Goal: Task Accomplishment & Management: Use online tool/utility

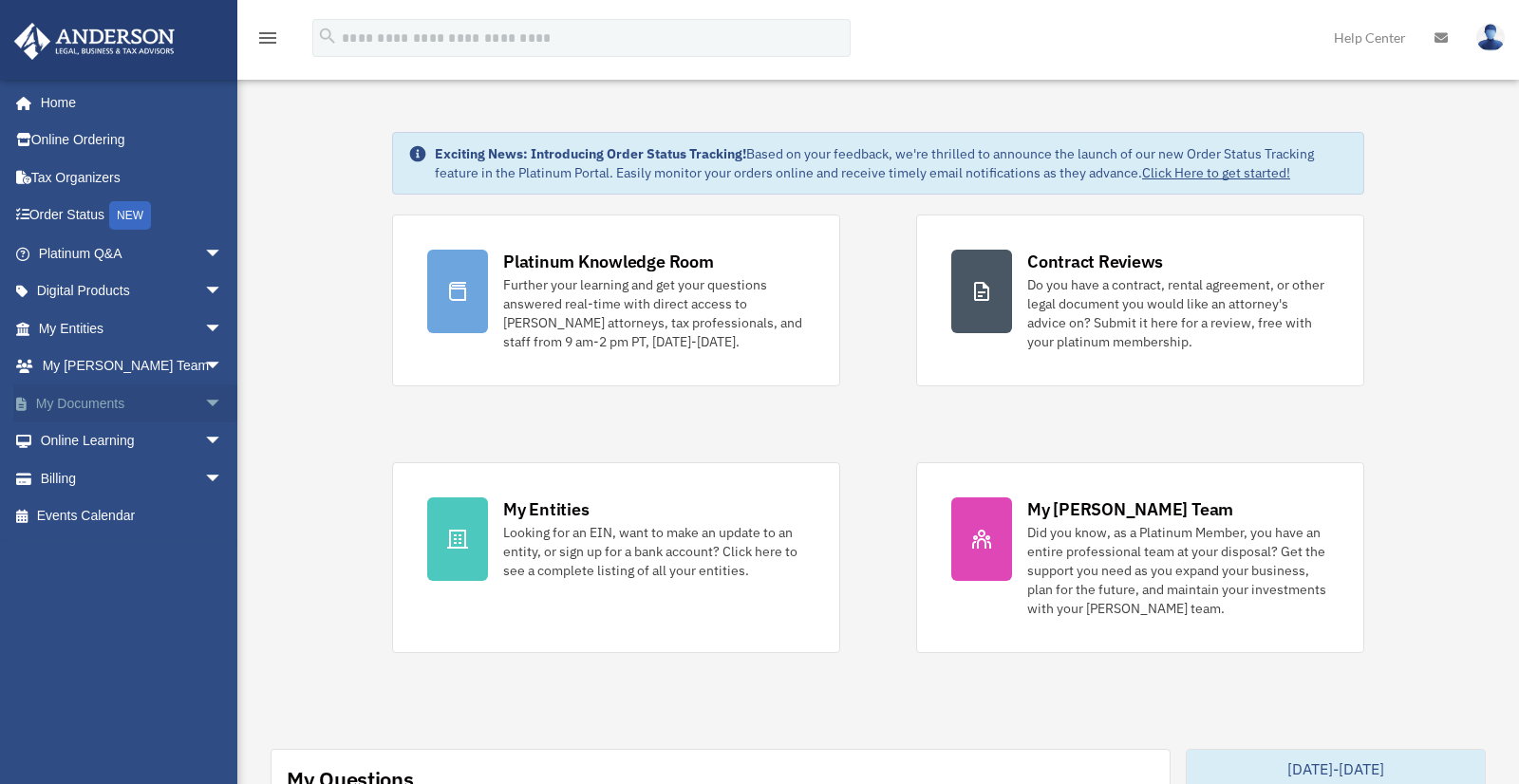
click at [204, 403] on span "arrow_drop_down" at bounding box center [224, 403] width 38 height 39
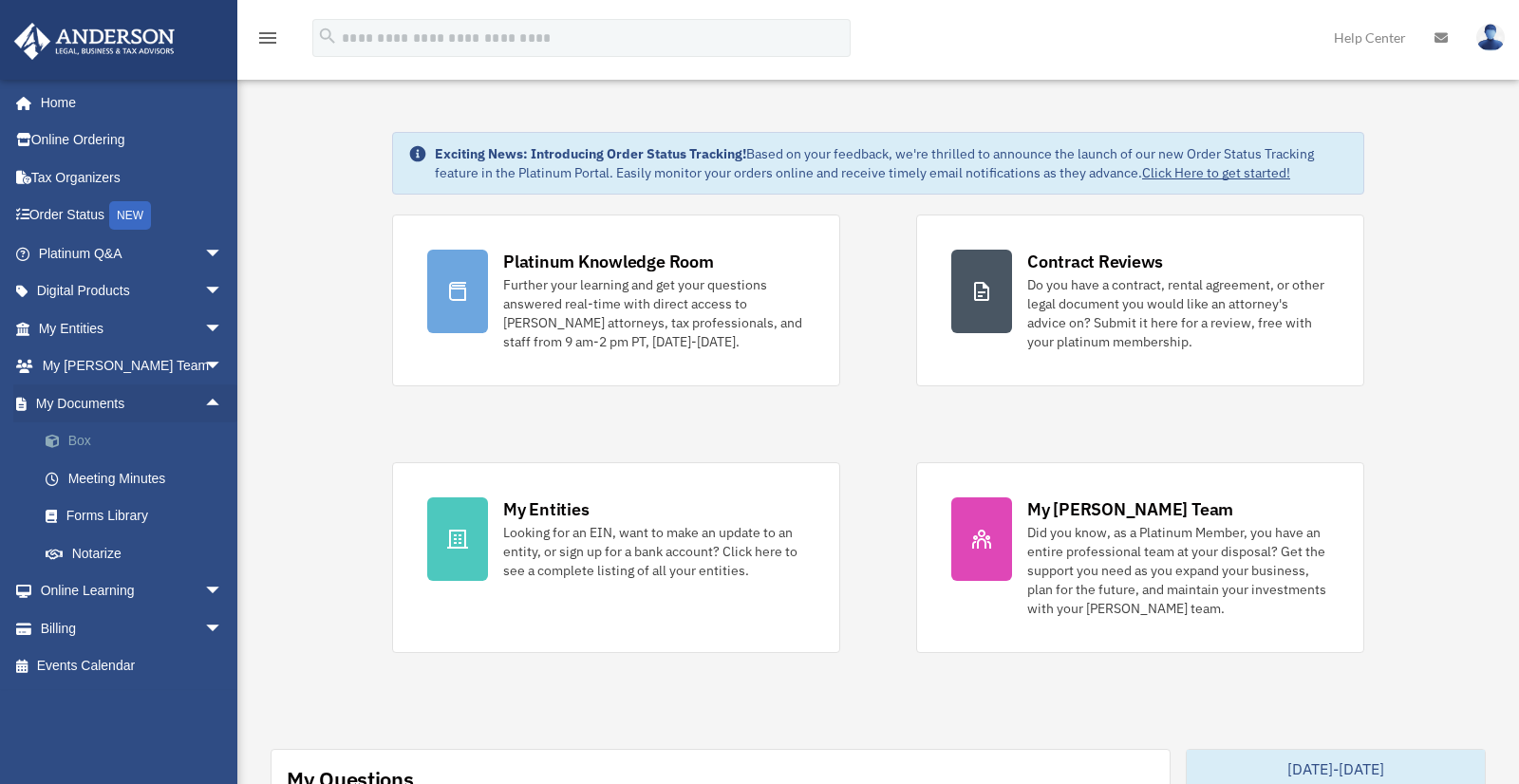
click at [111, 441] on link "Box" at bounding box center [139, 441] width 225 height 38
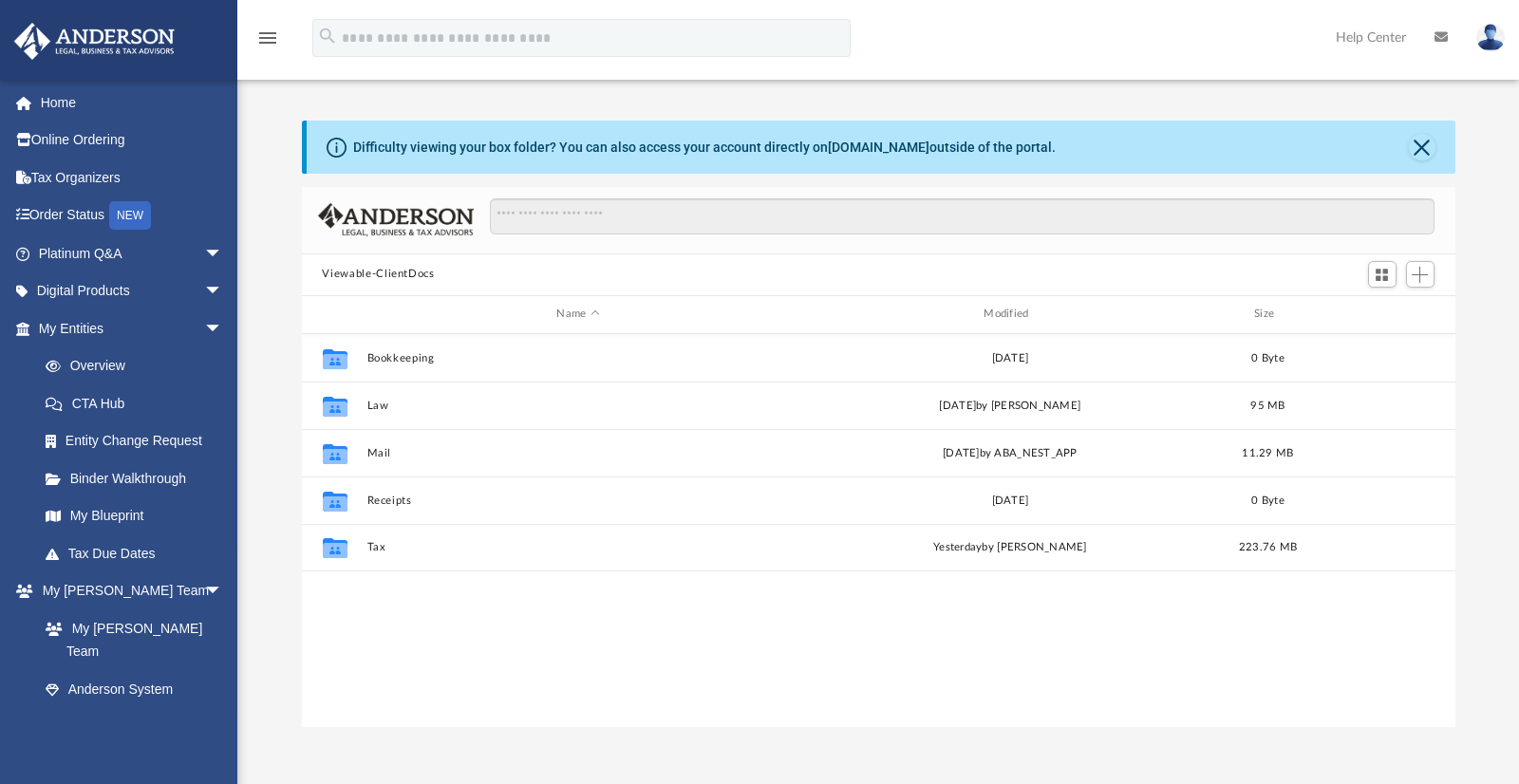
scroll to position [417, 1139]
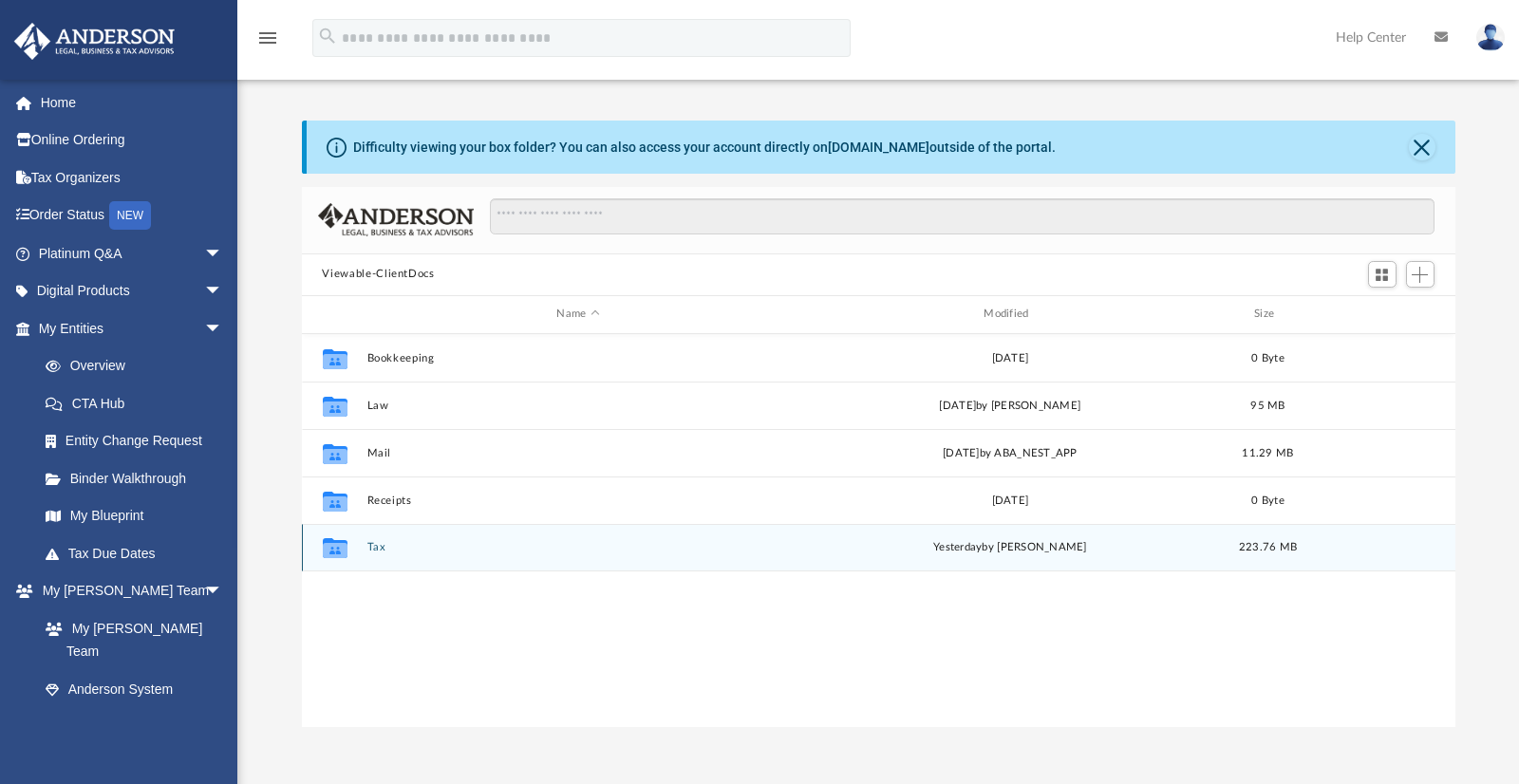
click at [382, 549] on button "Tax" at bounding box center [578, 546] width 423 height 12
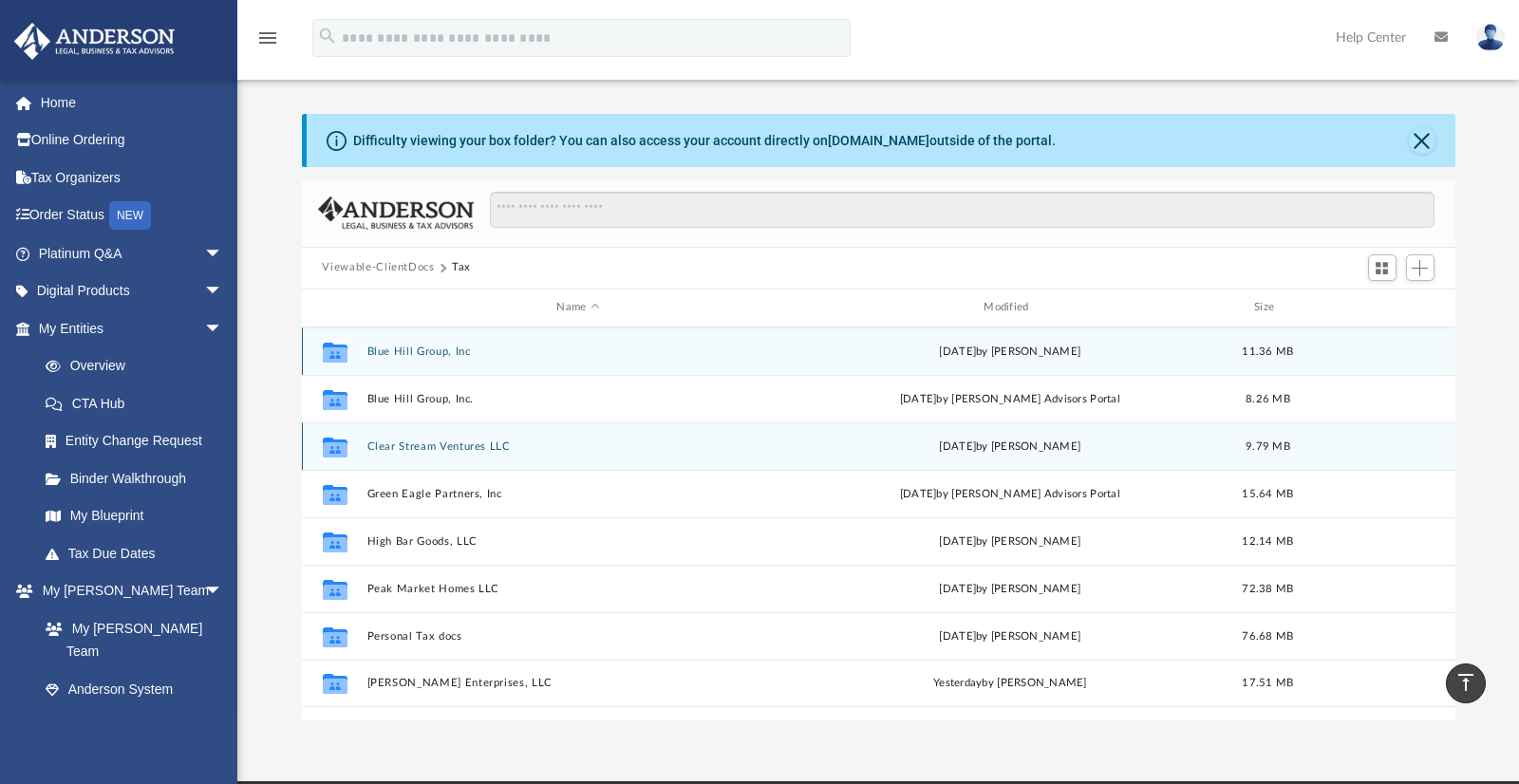
scroll to position [0, 0]
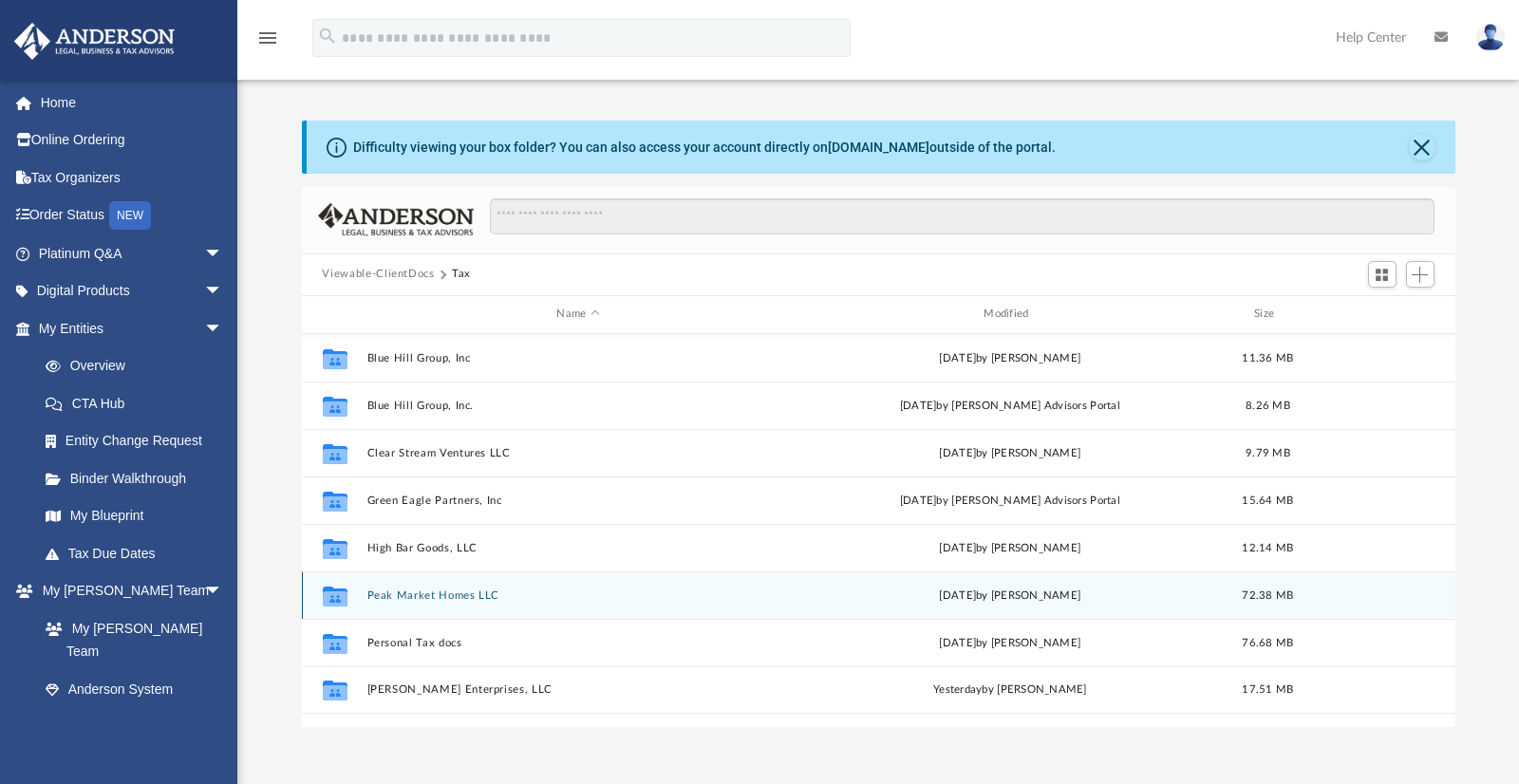
click at [512, 592] on button "Peak Market Homes LLC" at bounding box center [578, 594] width 423 height 12
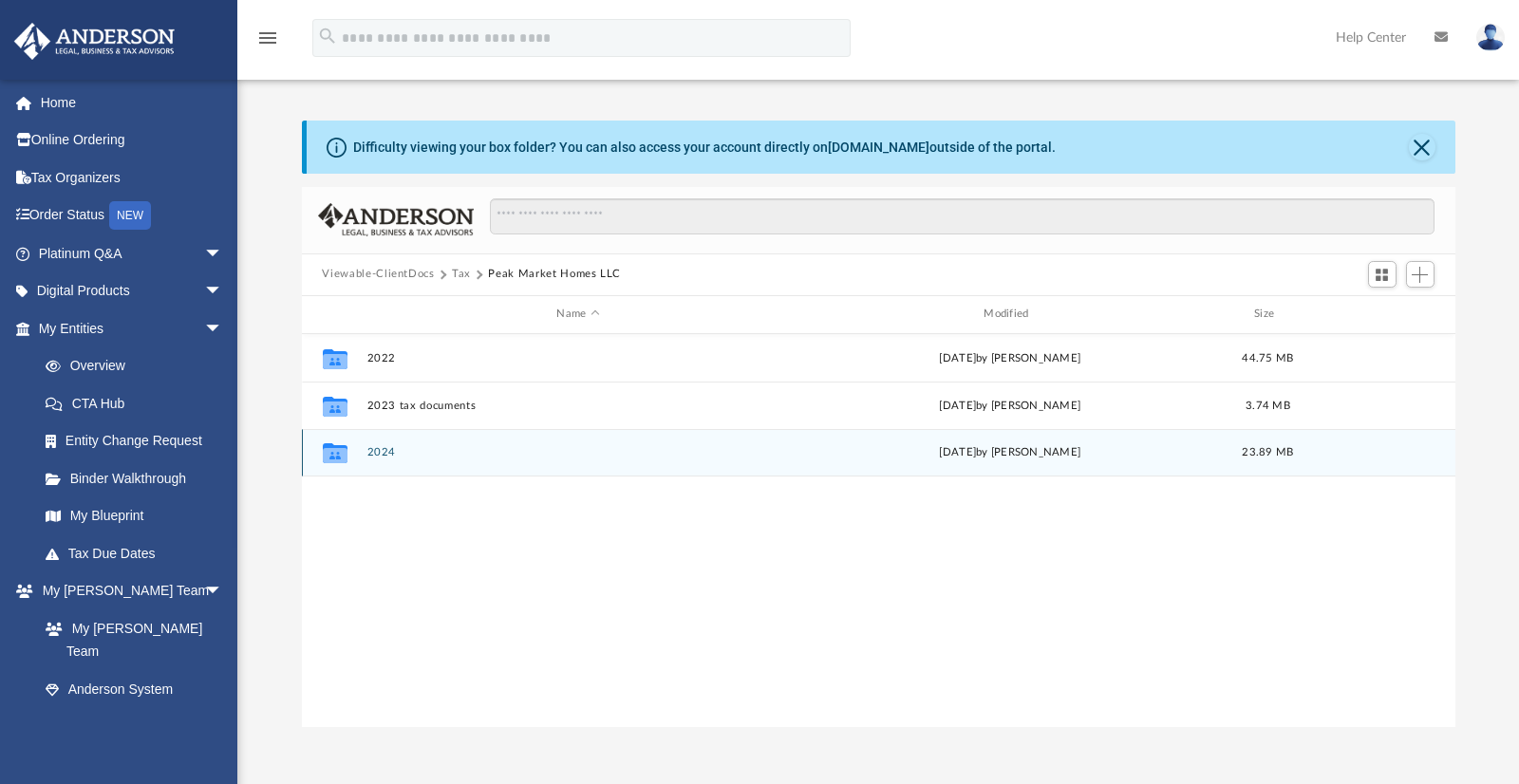
click at [428, 447] on button "2024" at bounding box center [578, 452] width 423 height 12
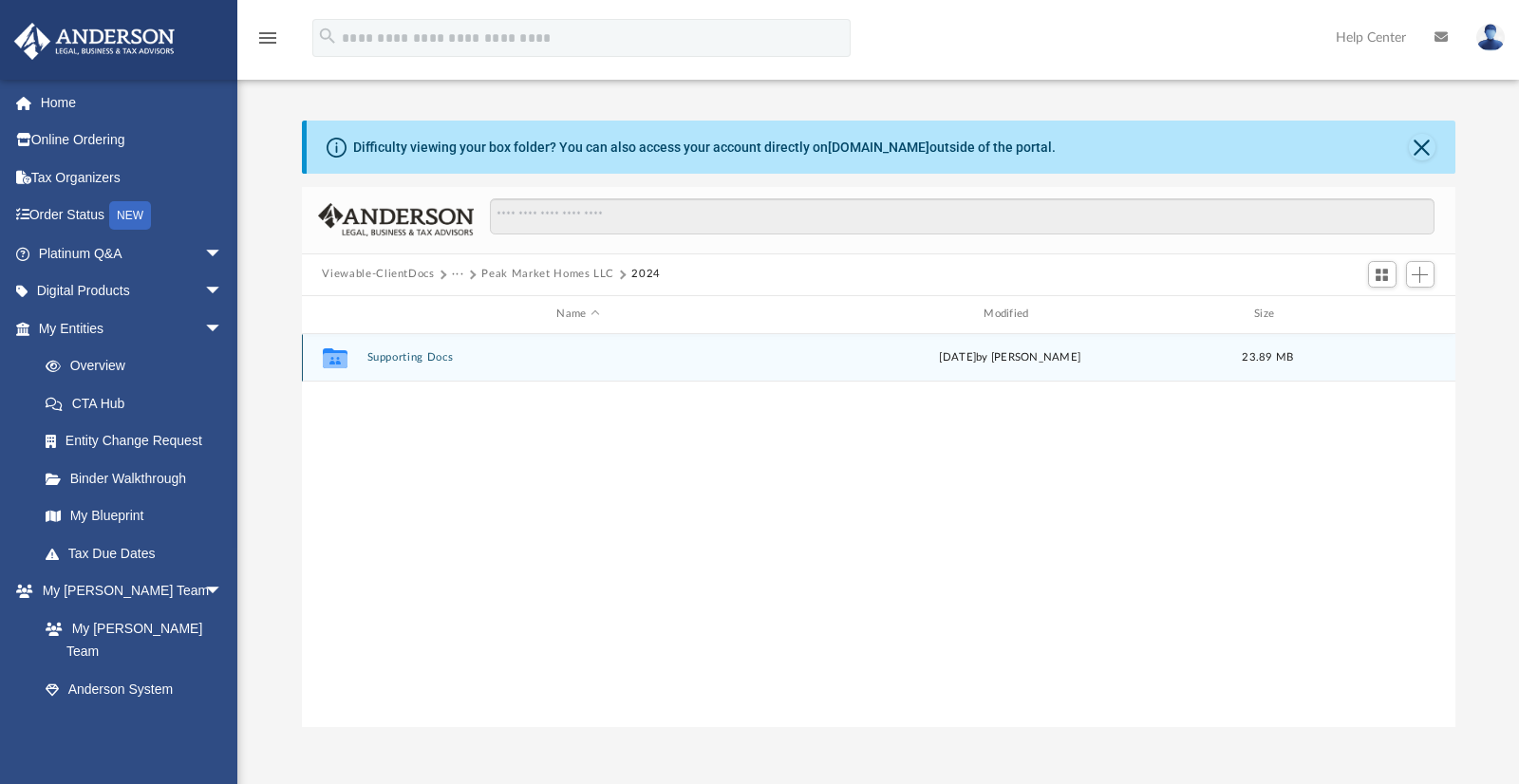
click at [439, 360] on button "Supporting Docs" at bounding box center [578, 357] width 423 height 12
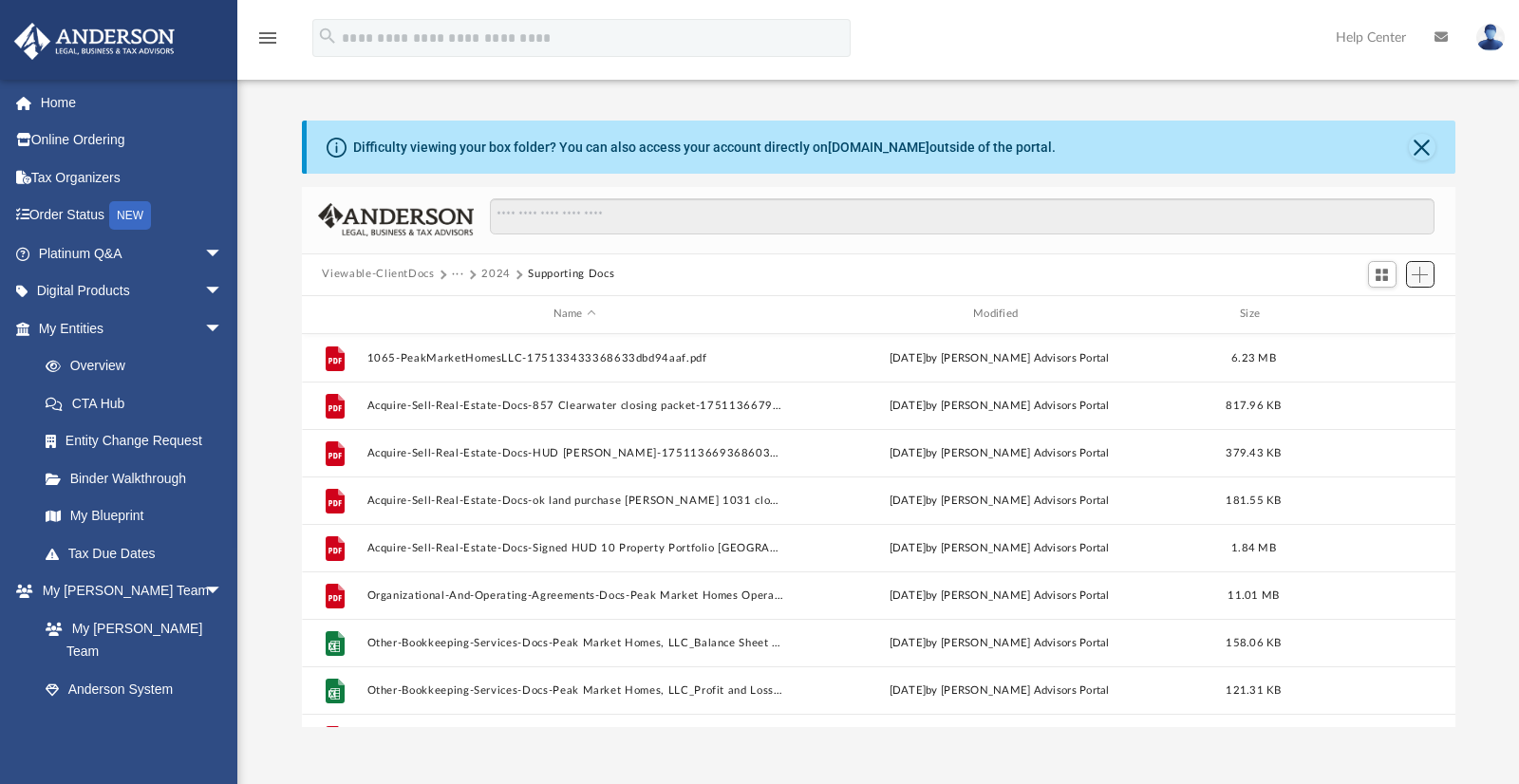
click at [1416, 276] on span "Add" at bounding box center [1419, 274] width 16 height 16
click at [1389, 315] on li "Upload" at bounding box center [1394, 312] width 61 height 20
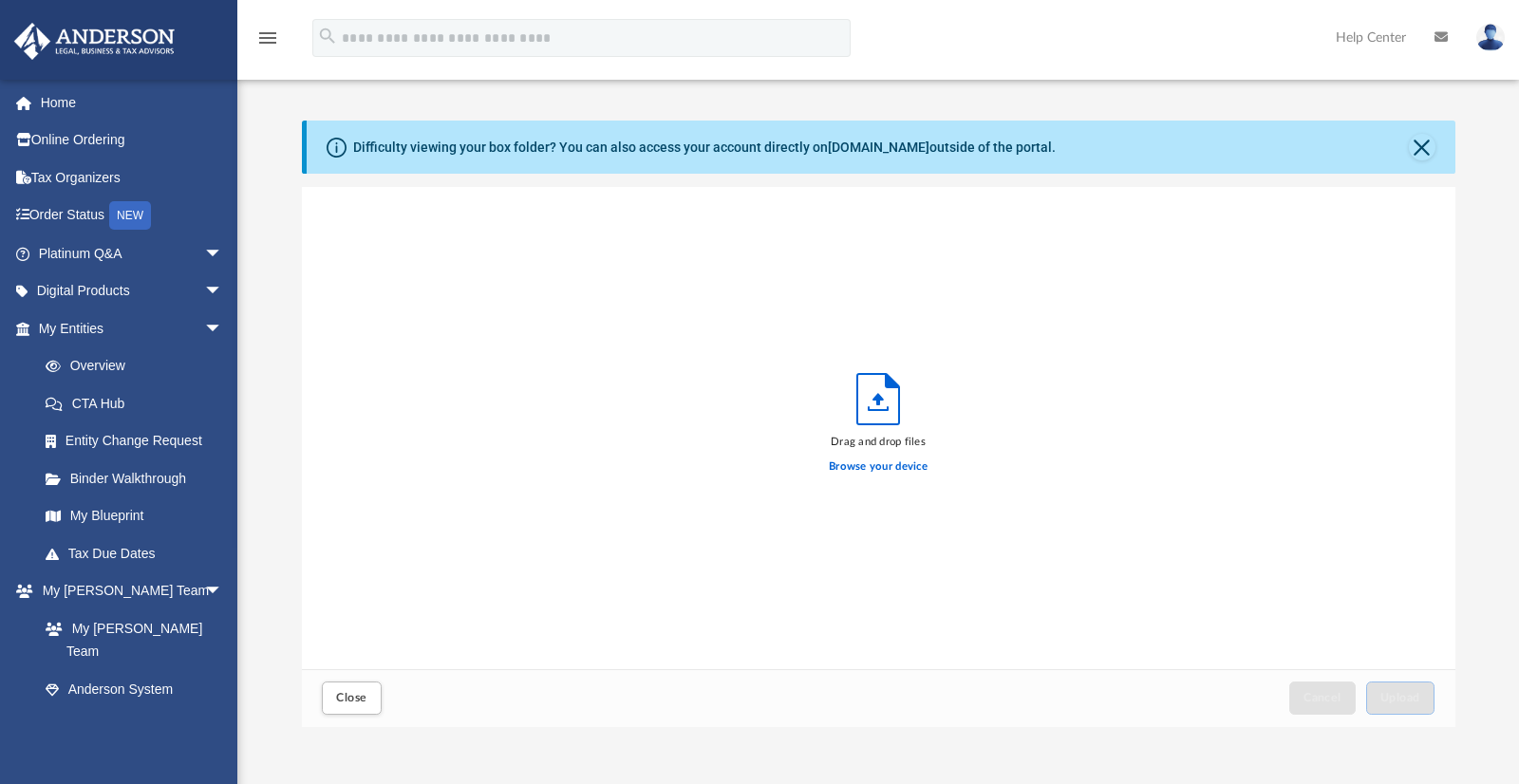
scroll to position [467, 1139]
click at [906, 473] on label "Browse your device" at bounding box center [877, 467] width 98 height 17
click at [0, 0] on input "Browse your device" at bounding box center [0, 0] width 0 height 0
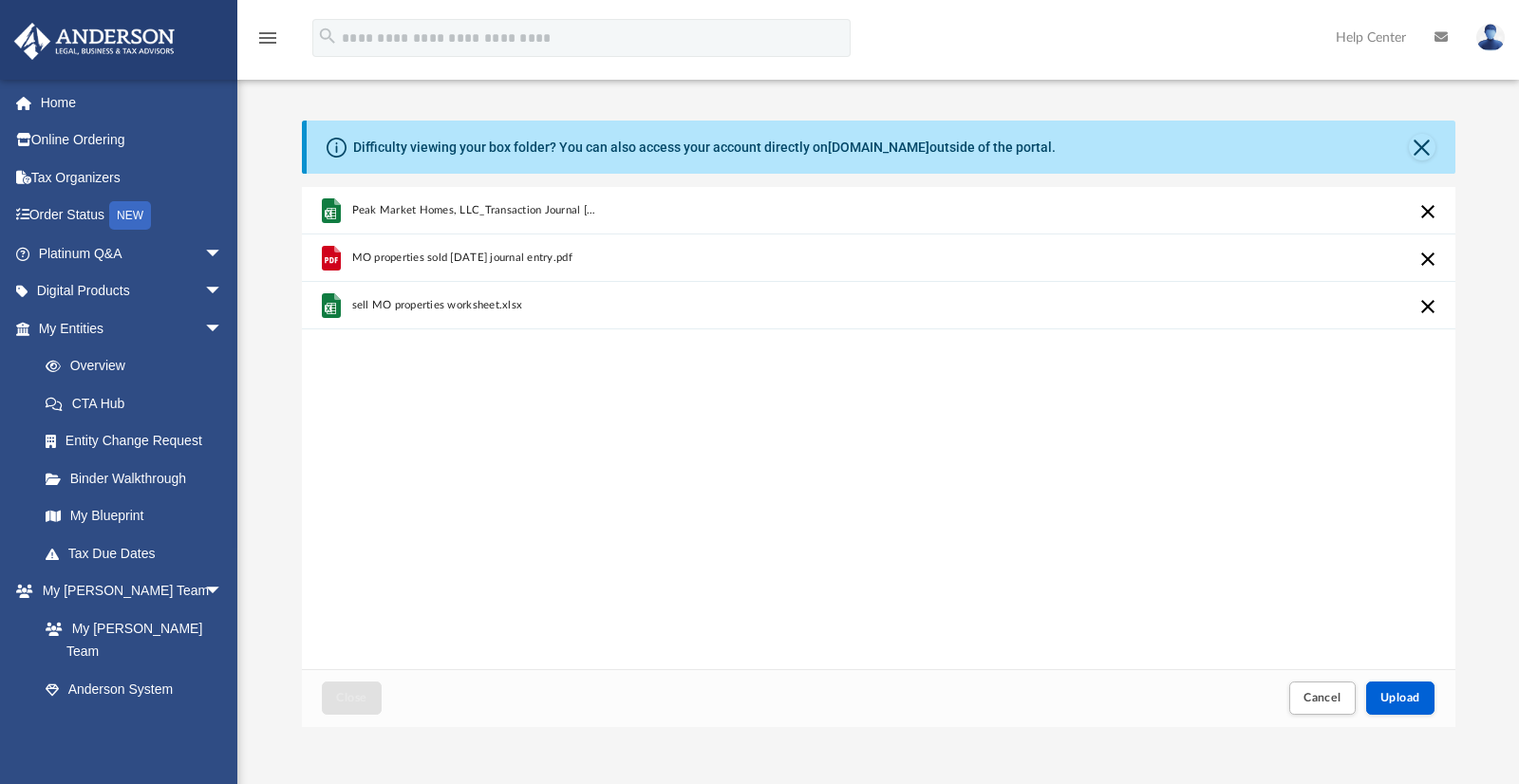
click at [1350, 613] on div "Peak Market Homes, LLC_Transaction Journal [DATE].xlsx MO properties sold [DATE…" at bounding box center [878, 428] width 1153 height 482
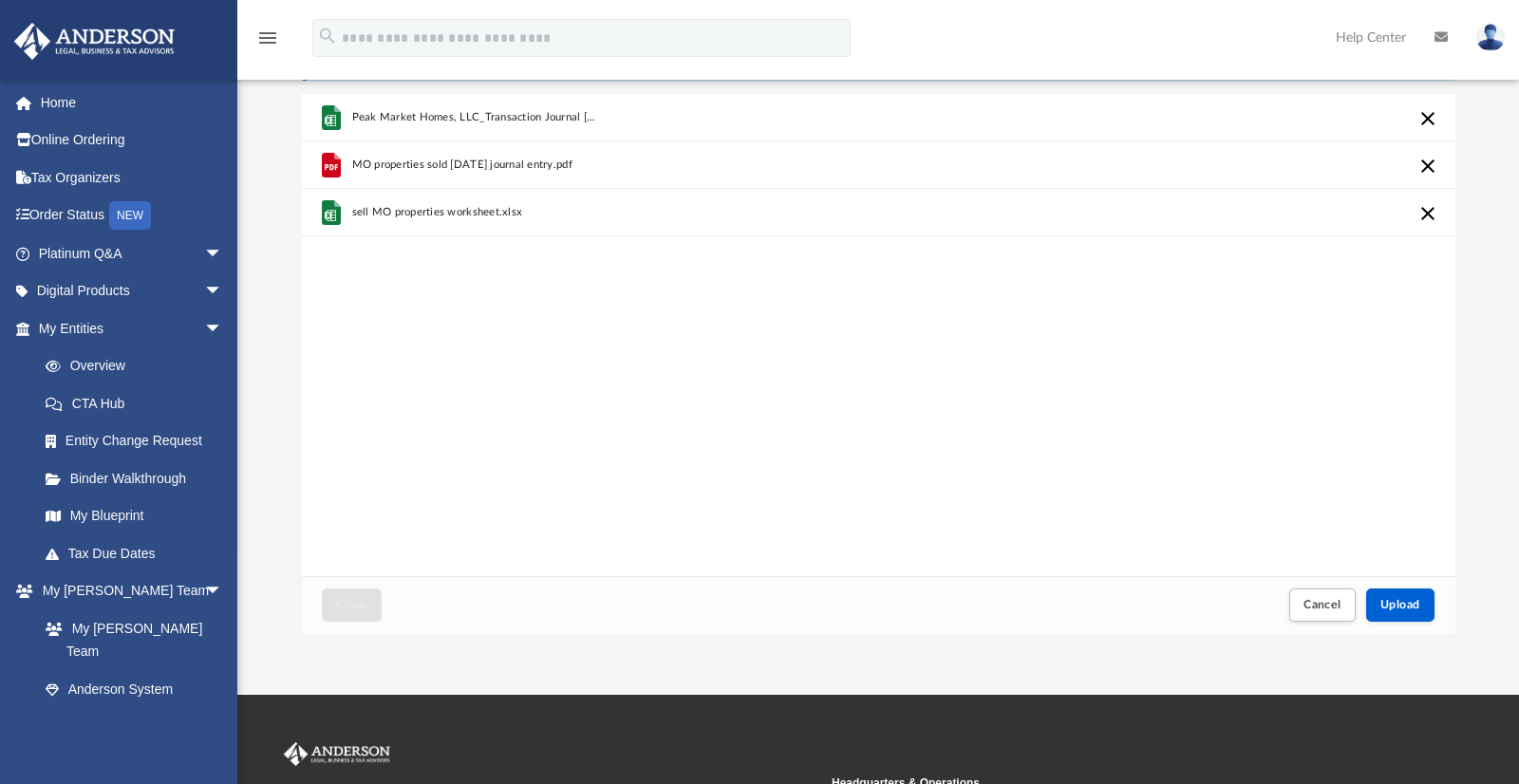
scroll to position [96, 0]
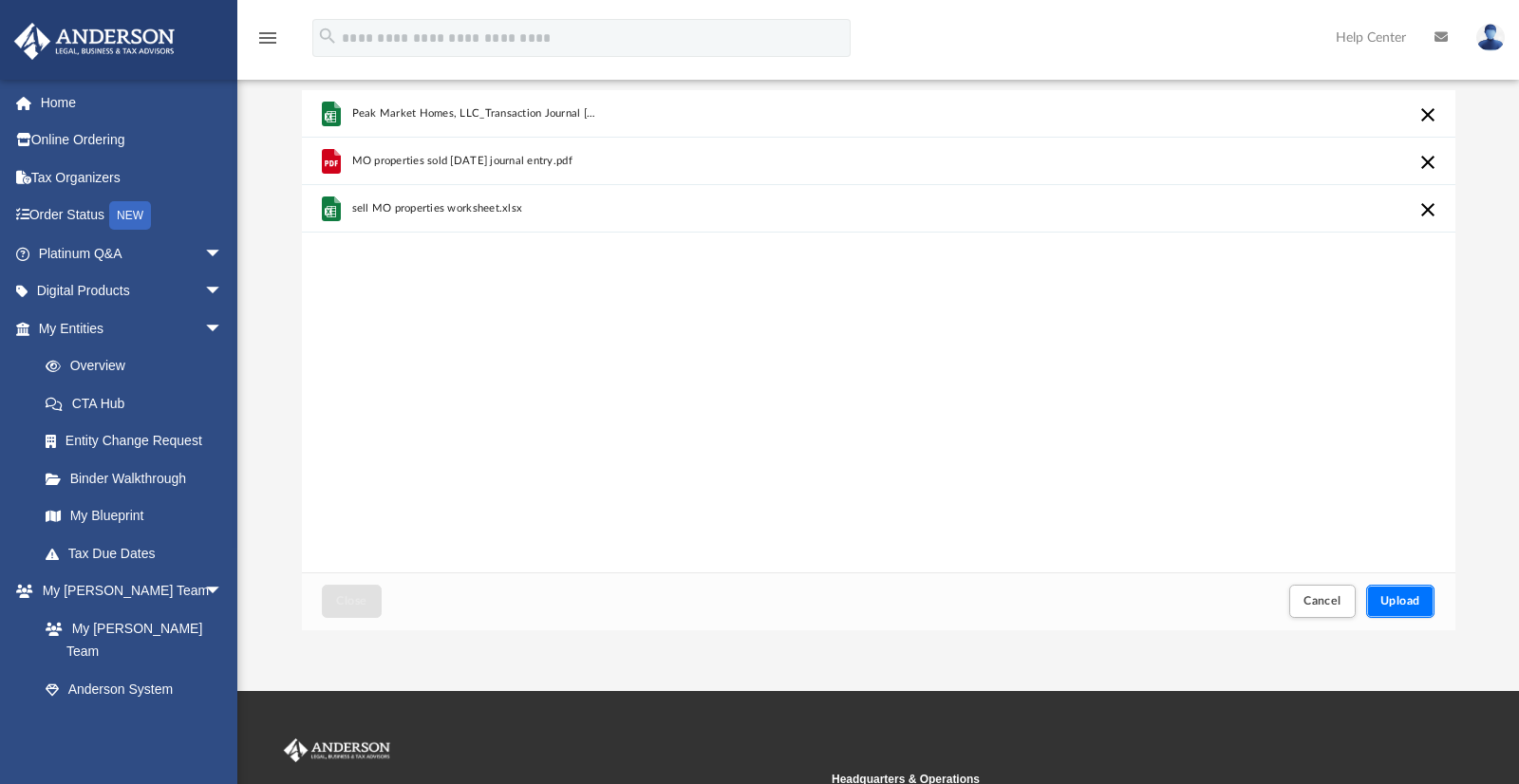
click at [1404, 595] on span "Upload" at bounding box center [1401, 601] width 40 height 11
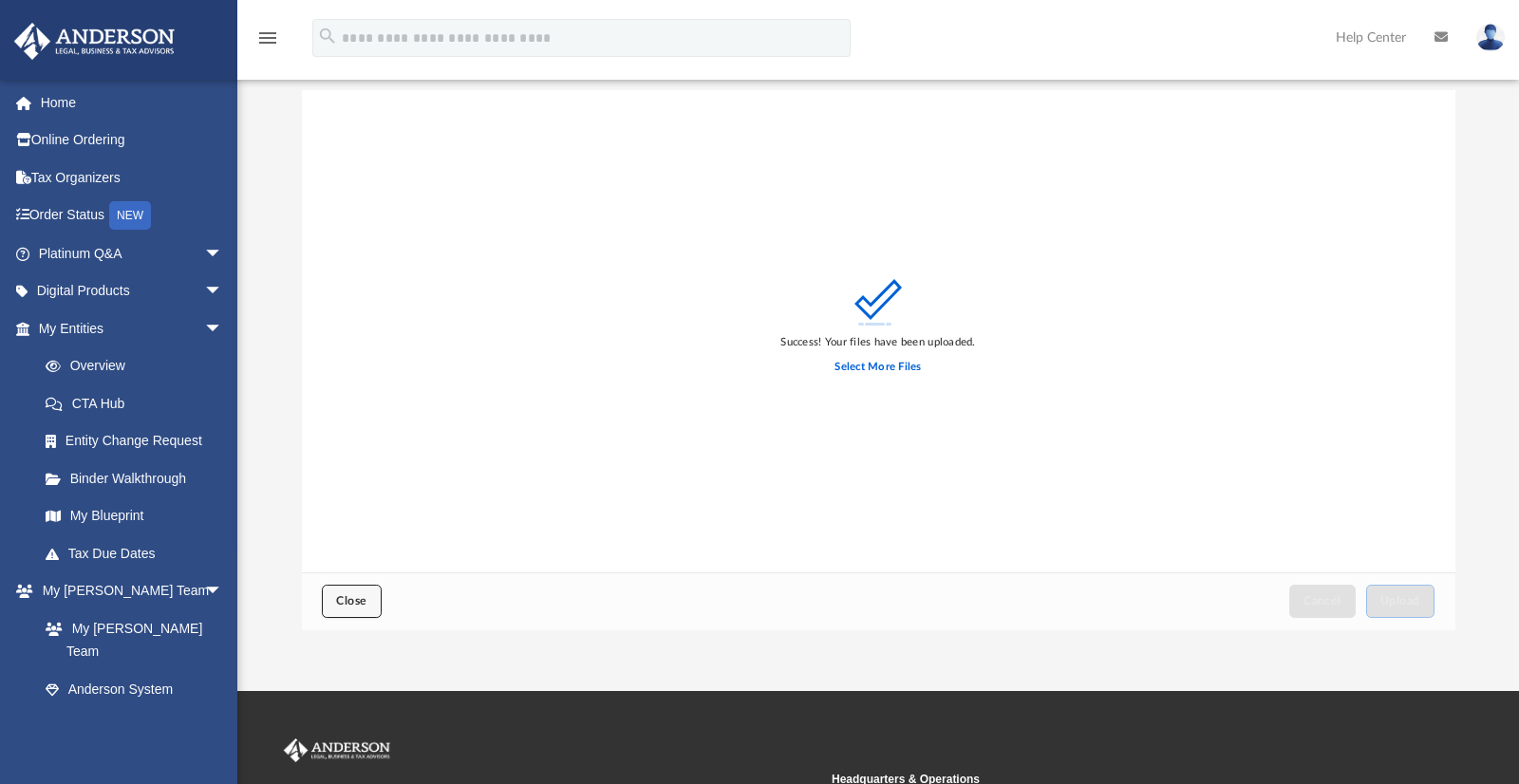
click at [353, 599] on span "Close" at bounding box center [352, 601] width 31 height 11
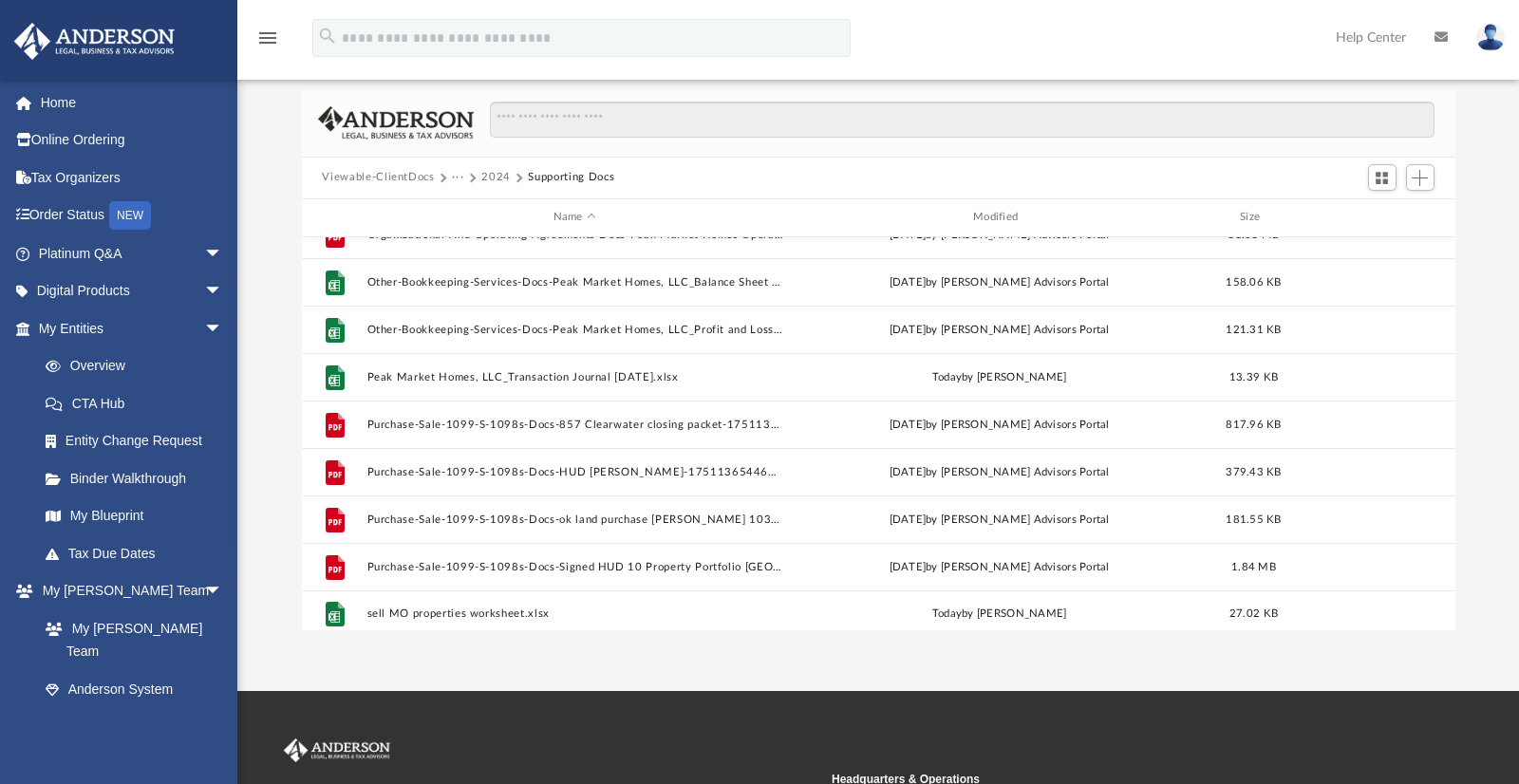
scroll to position [319, 0]
